Goal: Information Seeking & Learning: Learn about a topic

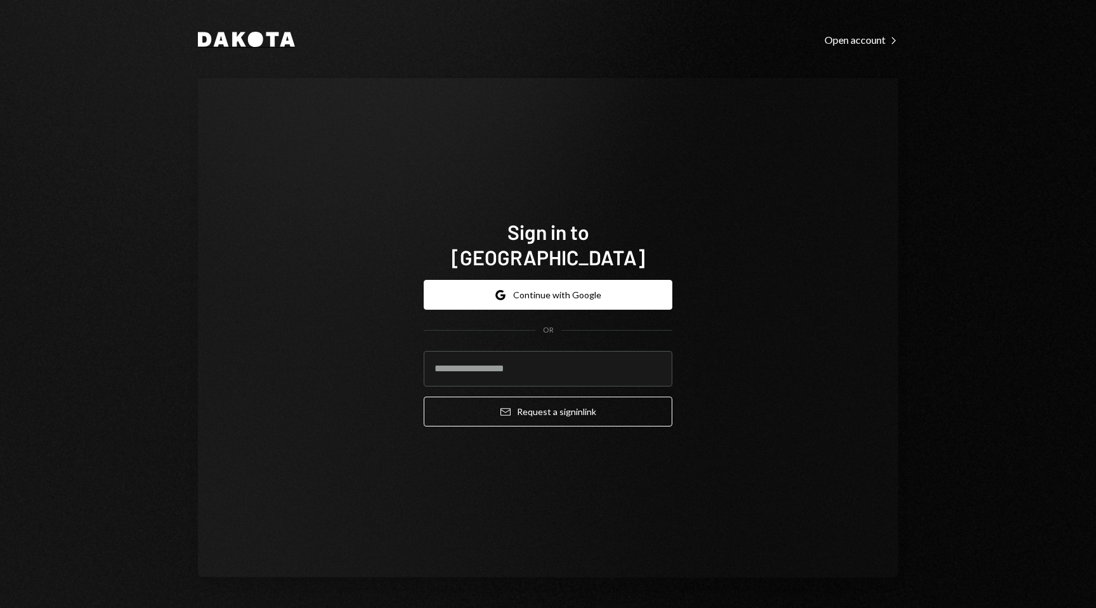
click at [221, 44] on icon at bounding box center [221, 39] width 15 height 15
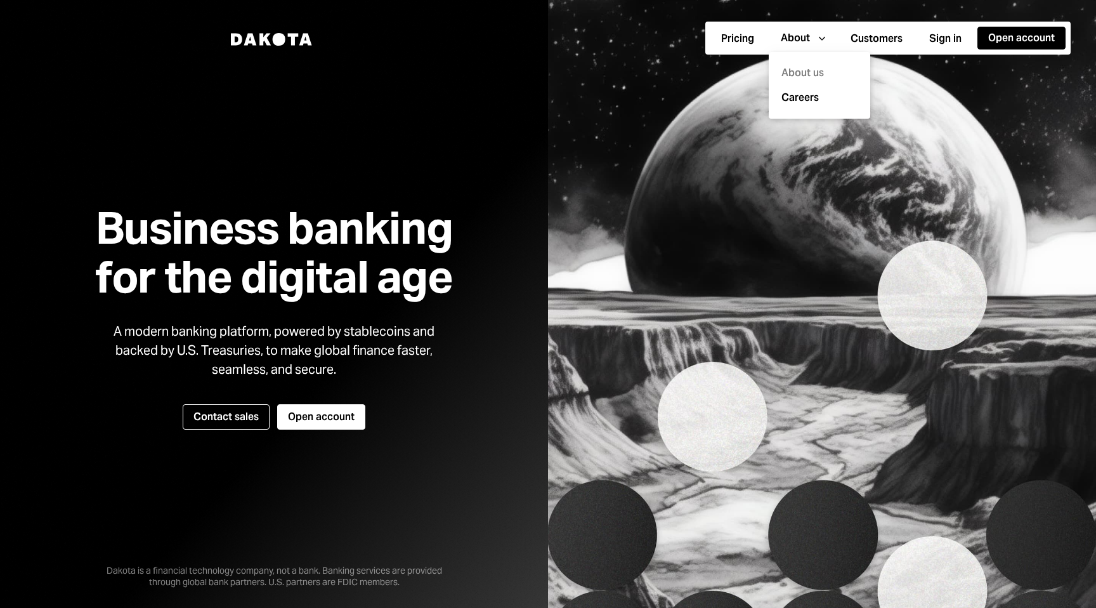
click at [793, 81] on div "About us" at bounding box center [819, 73] width 86 height 25
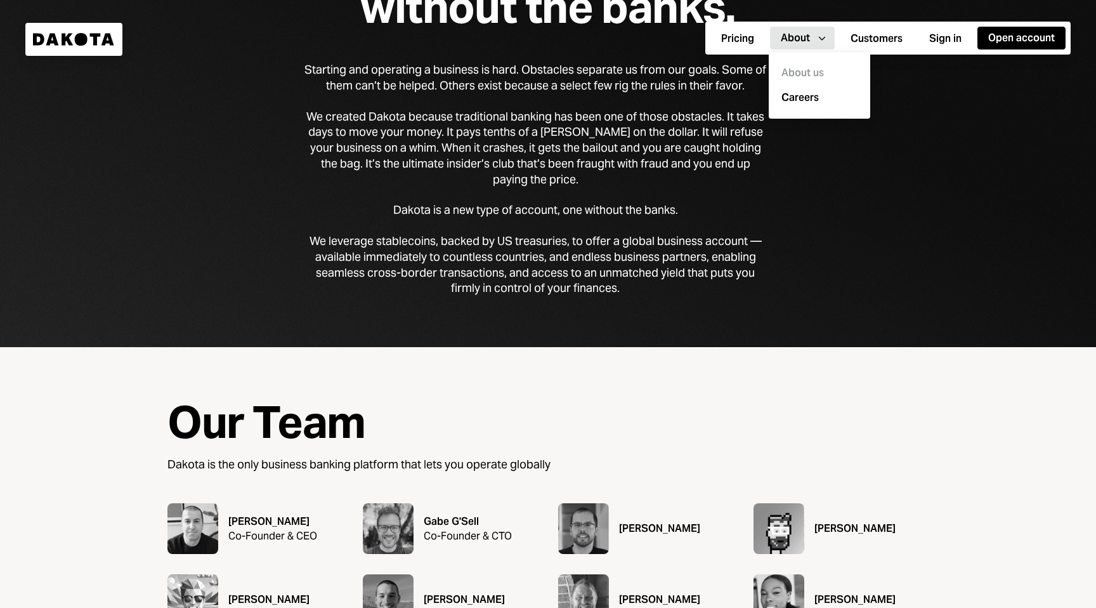
scroll to position [170, 0]
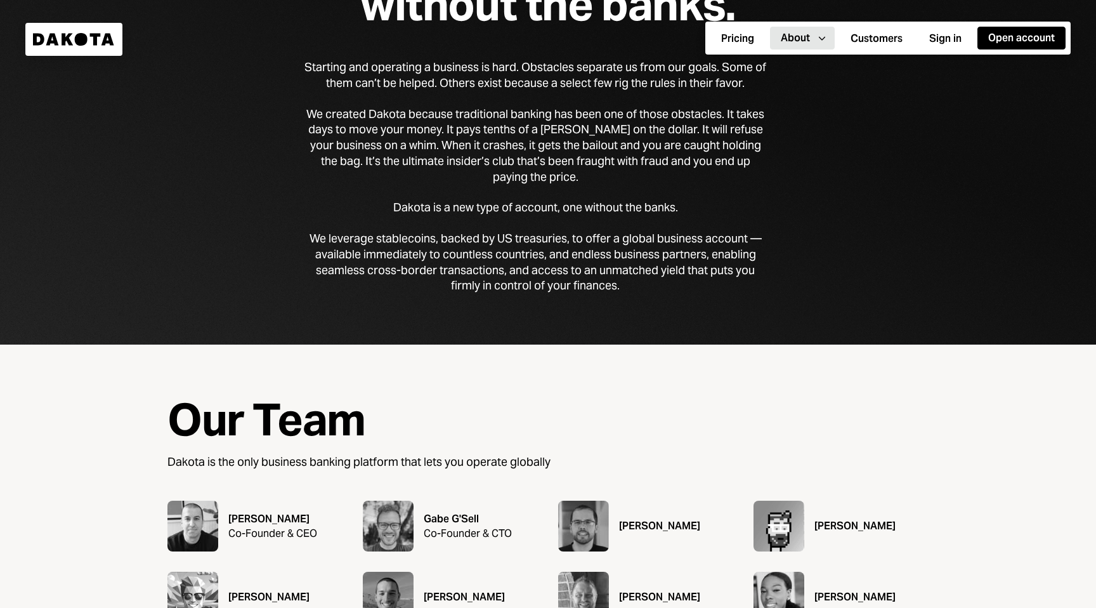
click at [624, 323] on div "A new type of account, one without the banks. Starting and operating a business…" at bounding box center [548, 87] width 1096 height 514
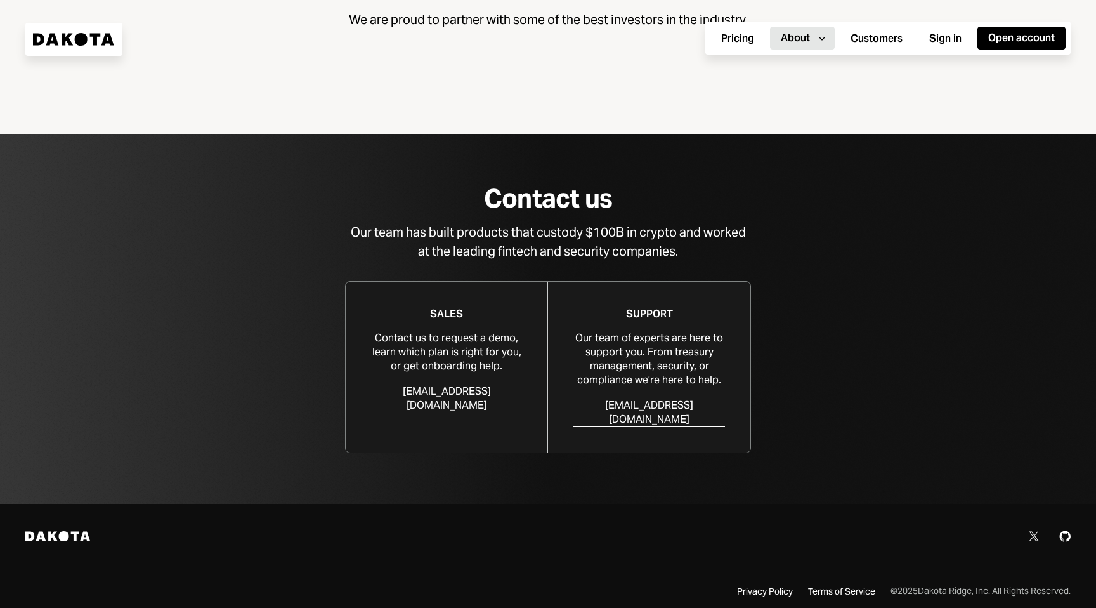
scroll to position [1114, 0]
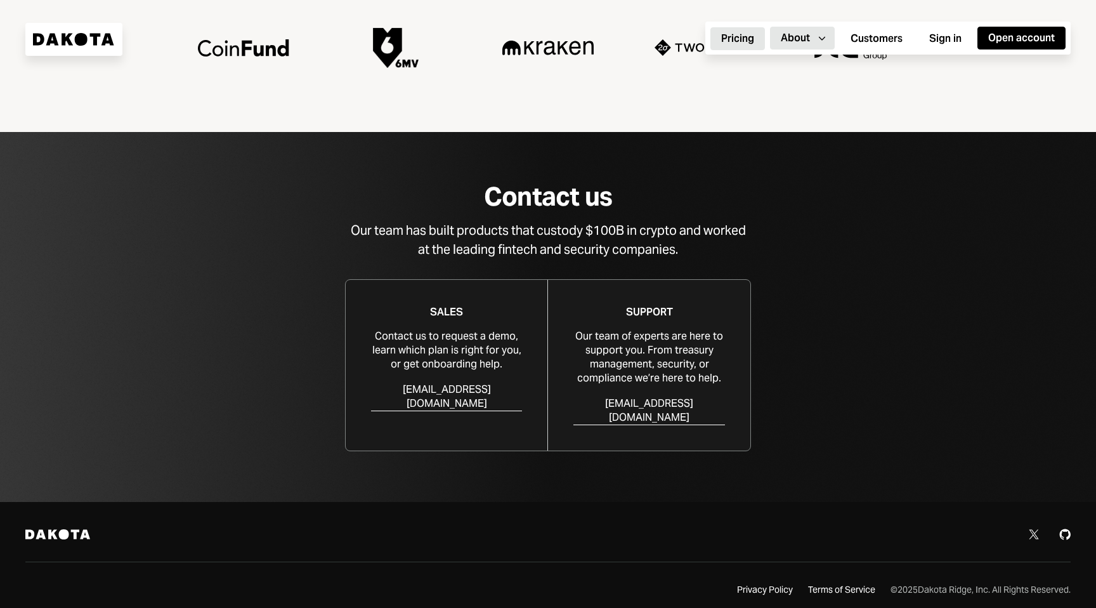
click at [728, 35] on button "Pricing" at bounding box center [737, 38] width 55 height 23
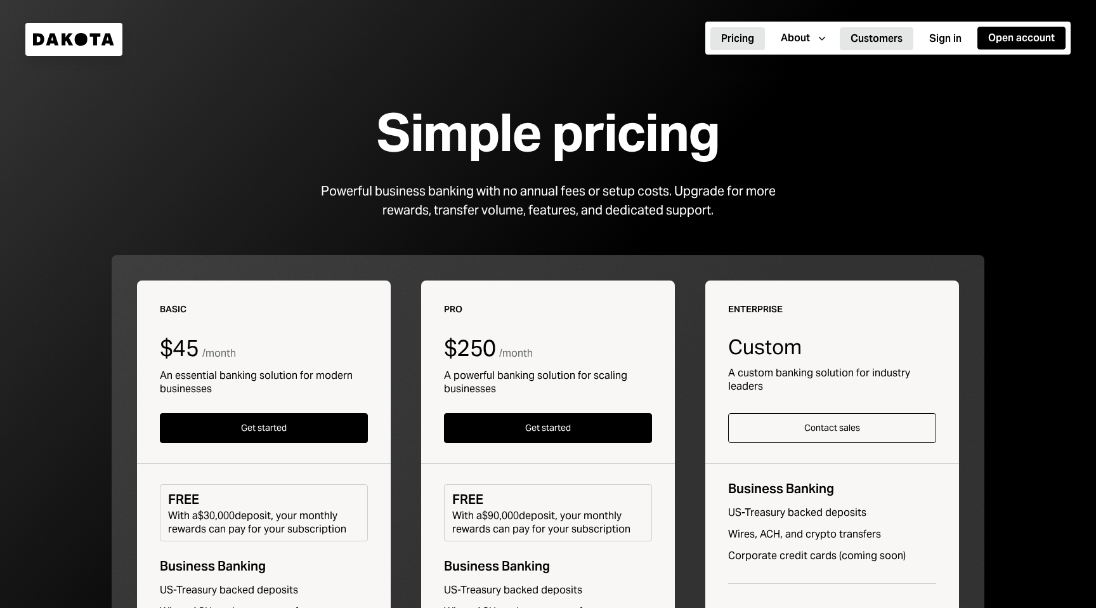
click at [874, 46] on button "Customers" at bounding box center [877, 38] width 74 height 23
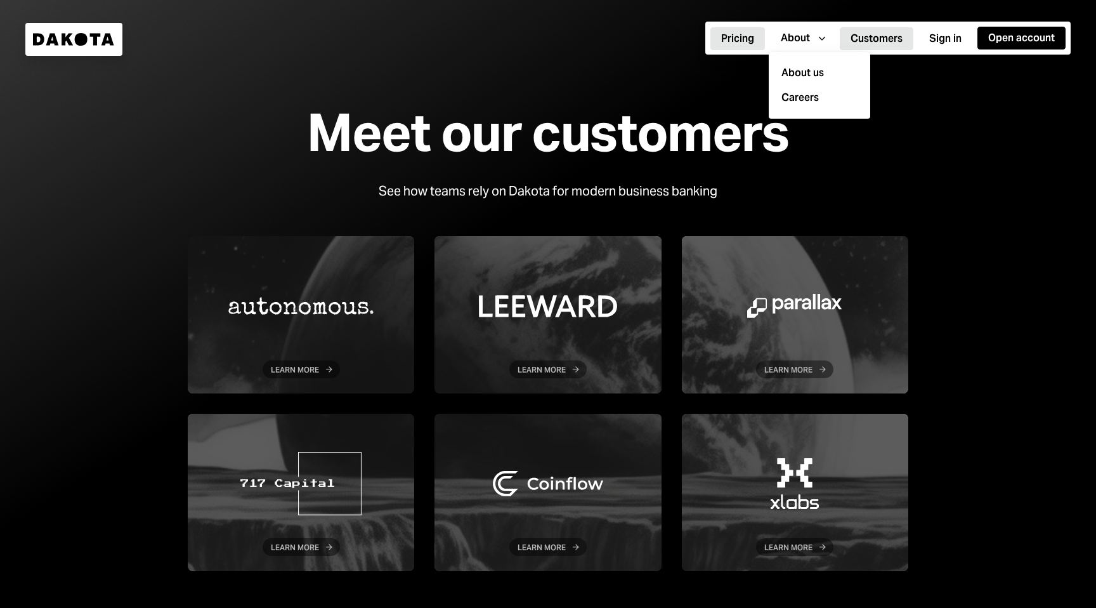
click at [735, 41] on button "Pricing" at bounding box center [737, 38] width 55 height 23
